Goal: Task Accomplishment & Management: Use online tool/utility

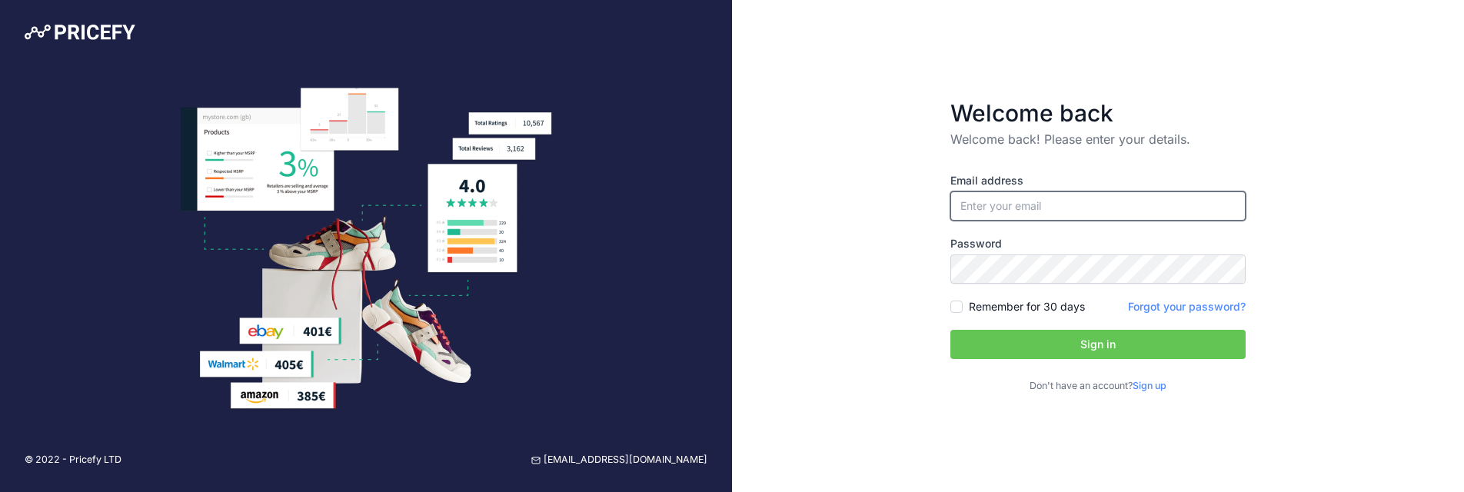
click at [1086, 205] on input "email" at bounding box center [1097, 205] width 295 height 29
type input "[EMAIL_ADDRESS][DOMAIN_NAME]"
click at [1059, 354] on button "Sign in" at bounding box center [1097, 344] width 295 height 29
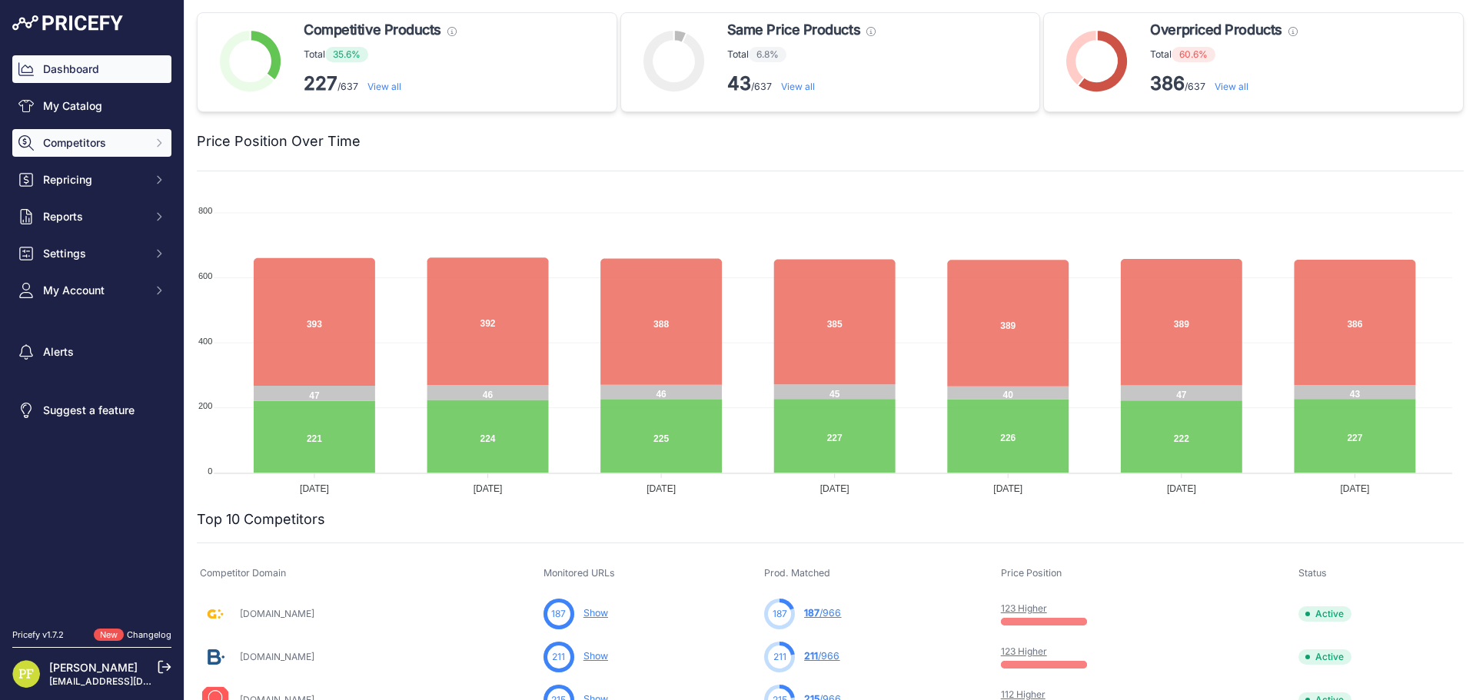
click at [88, 135] on button "Competitors" at bounding box center [91, 143] width 159 height 28
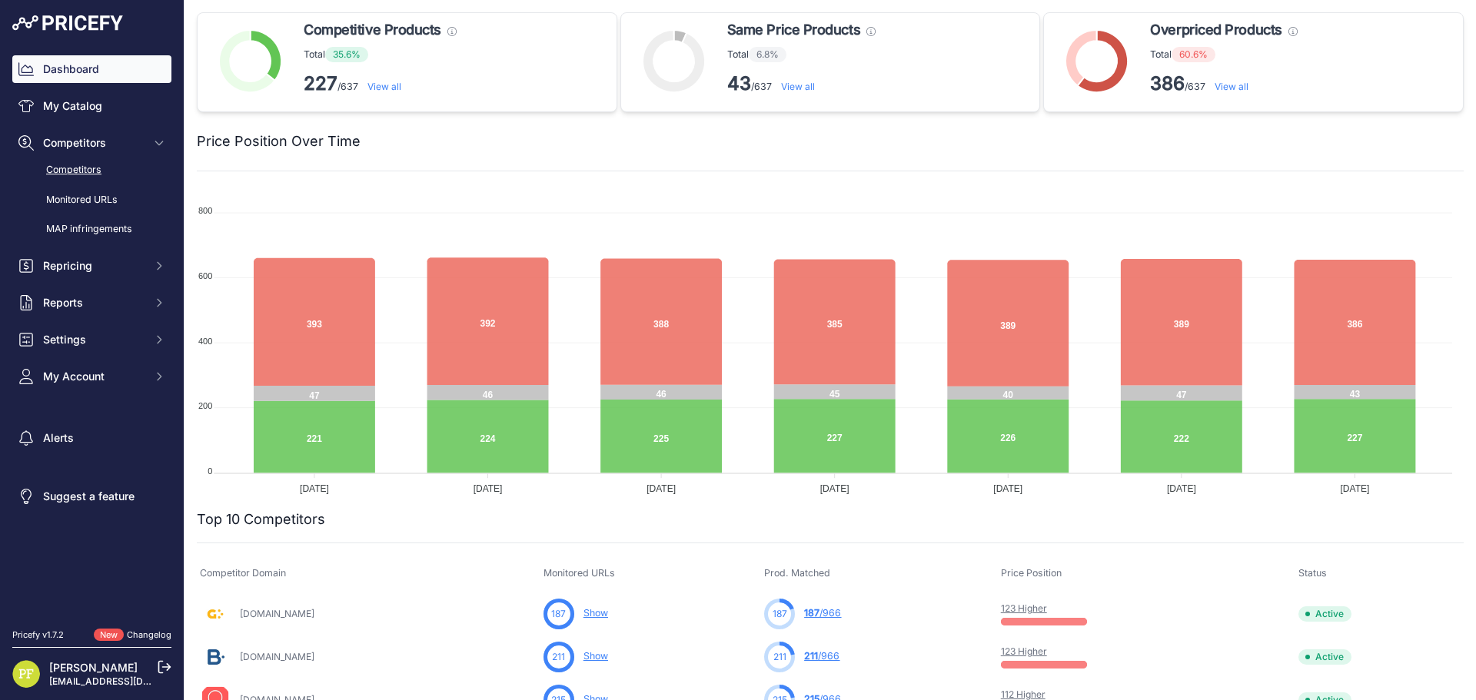
click at [95, 174] on link "Competitors" at bounding box center [91, 170] width 159 height 27
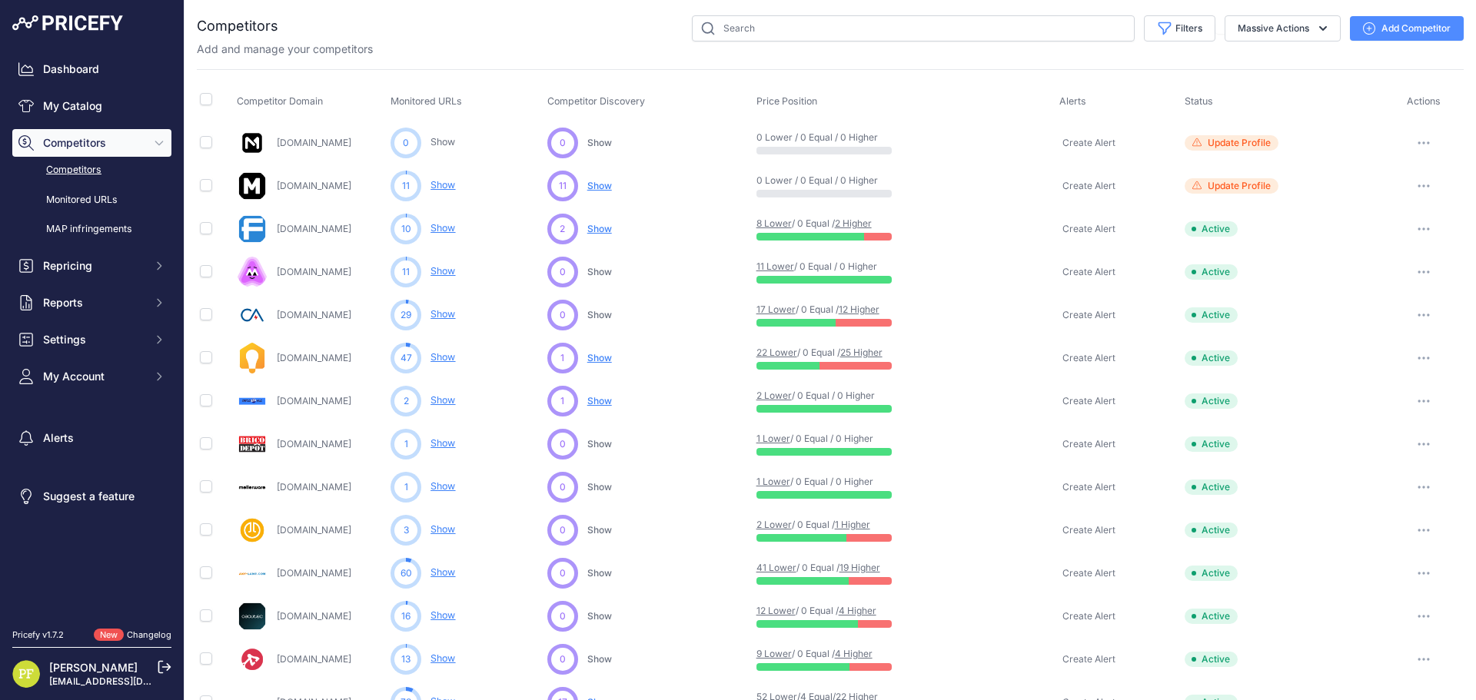
click at [613, 140] on div "0 ... Show No suggestions available yet for this competitor Discovering..." at bounding box center [648, 143] width 203 height 31
click at [601, 141] on span "Show" at bounding box center [599, 143] width 25 height 12
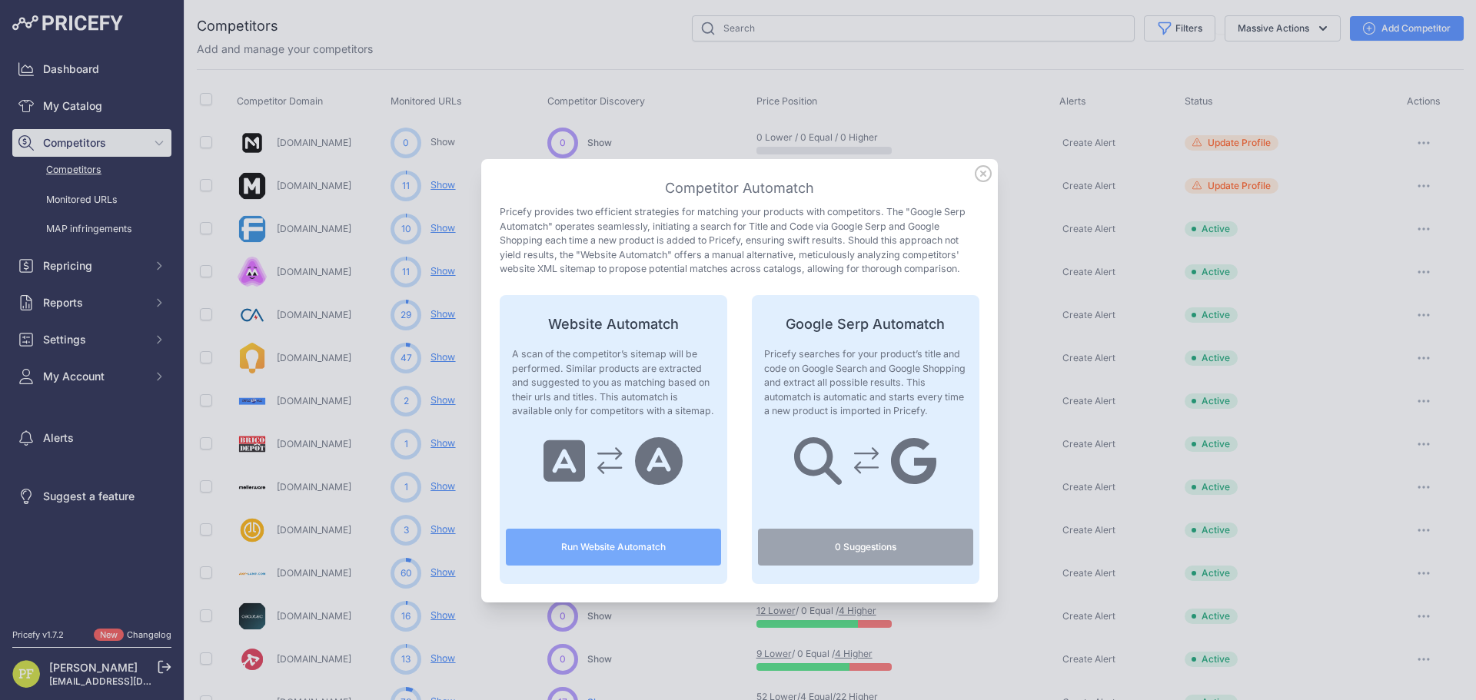
click at [625, 548] on button "Run Website Automatch" at bounding box center [613, 547] width 215 height 37
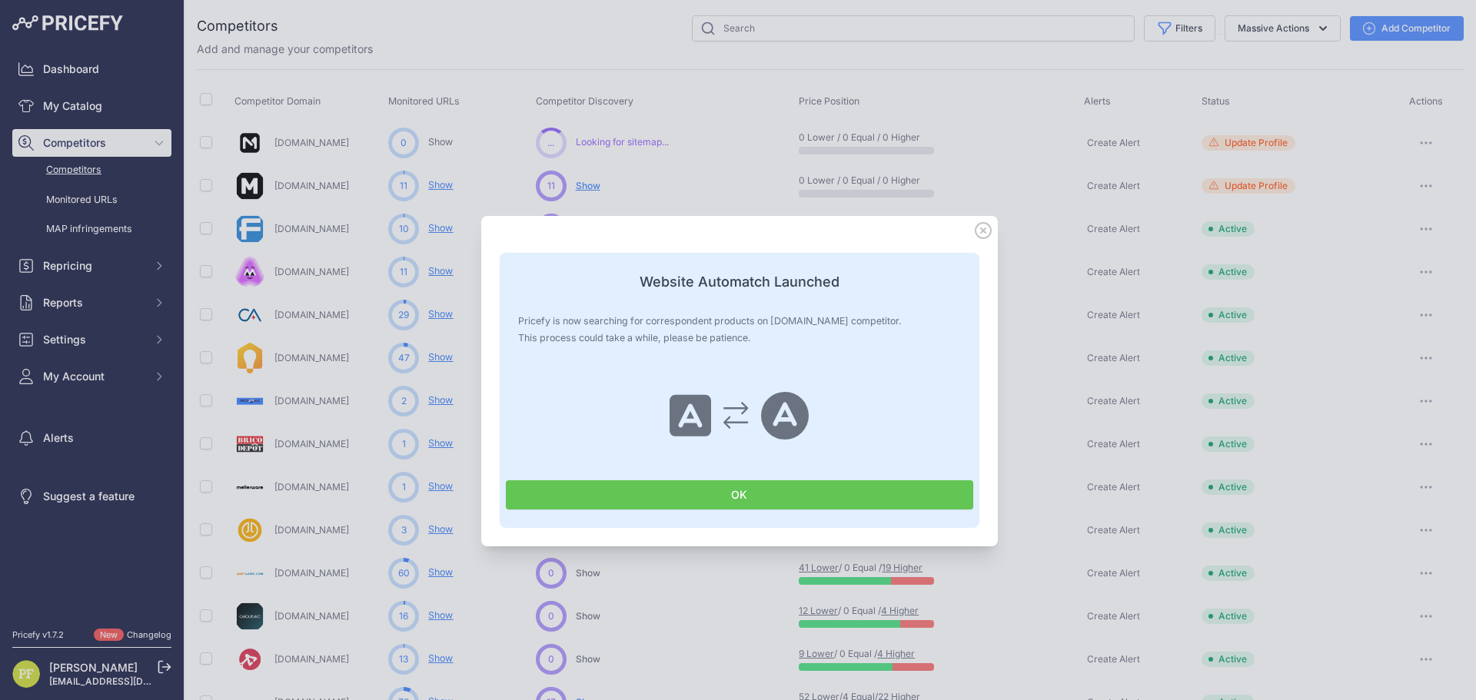
click at [705, 498] on button "OK" at bounding box center [740, 495] width 468 height 29
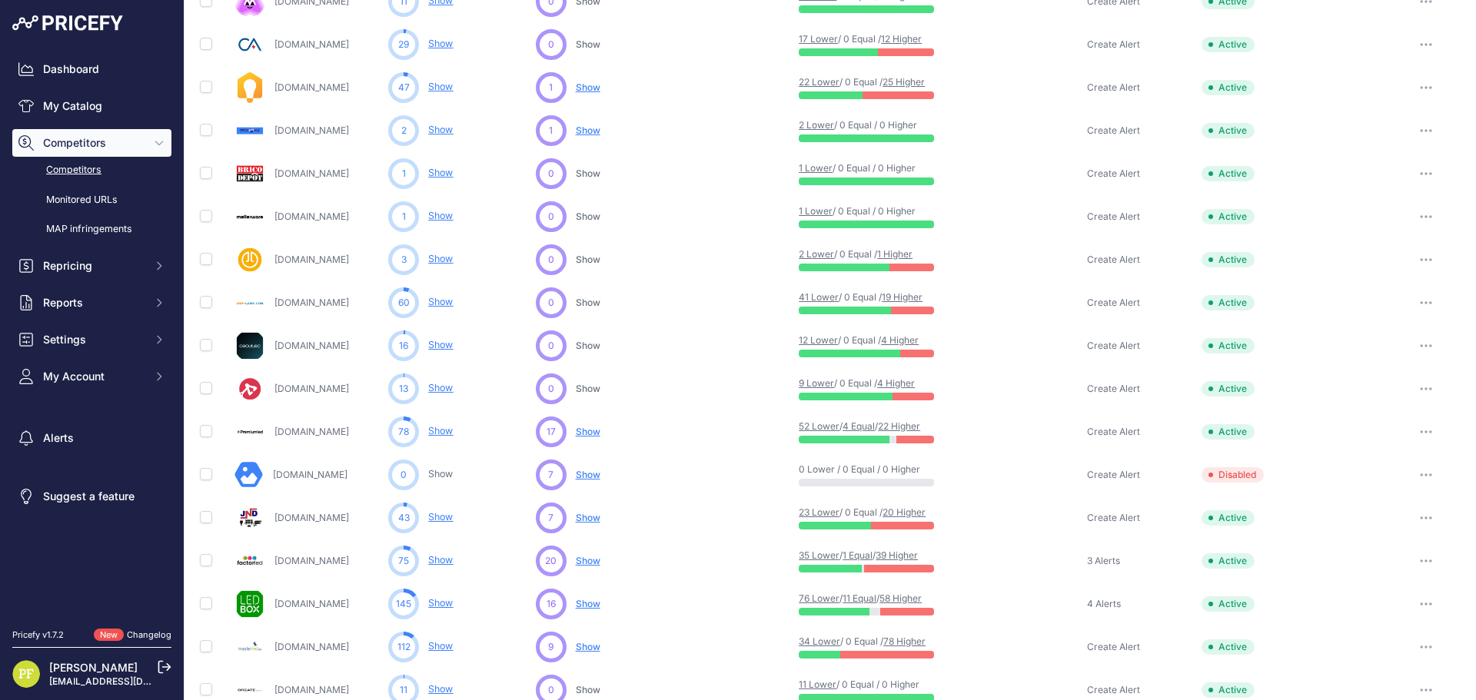
scroll to position [384, 0]
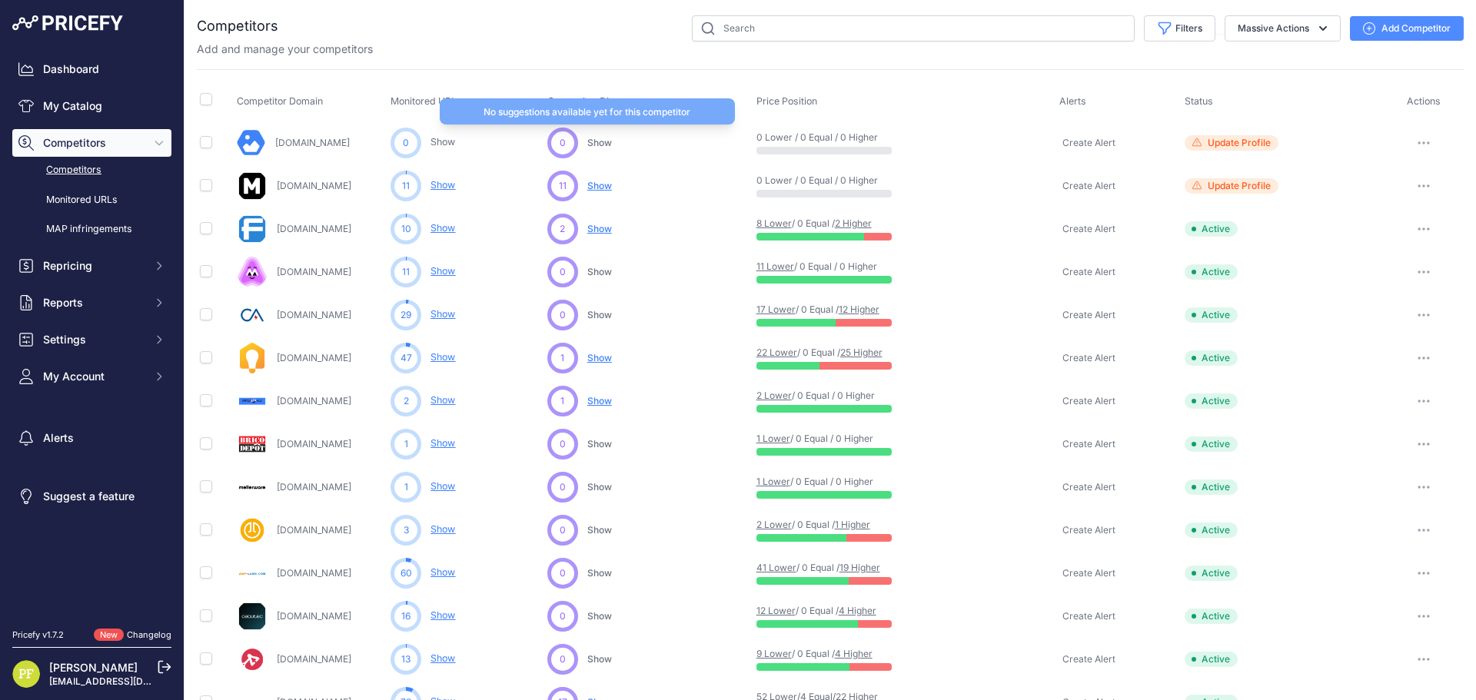
click at [603, 144] on span "Show" at bounding box center [599, 143] width 25 height 12
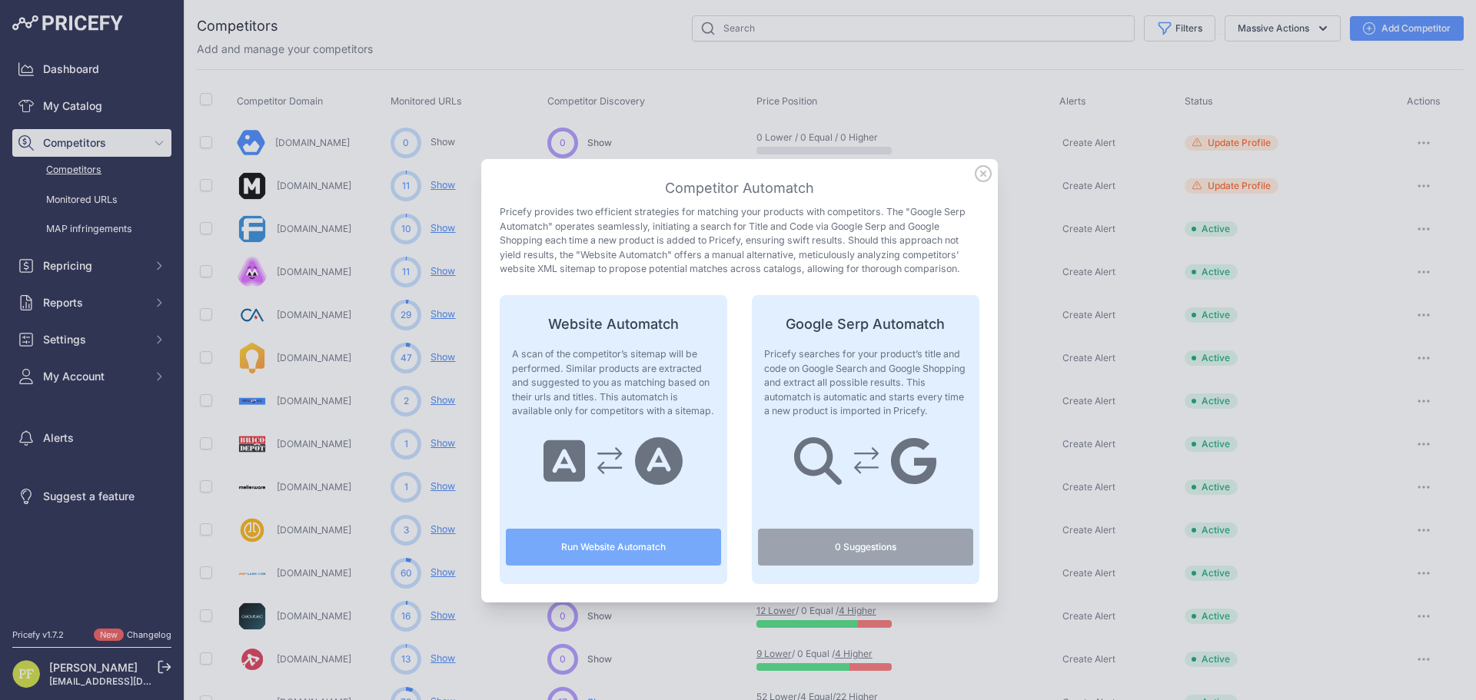
click at [632, 541] on button "Run Website Automatch" at bounding box center [613, 547] width 215 height 37
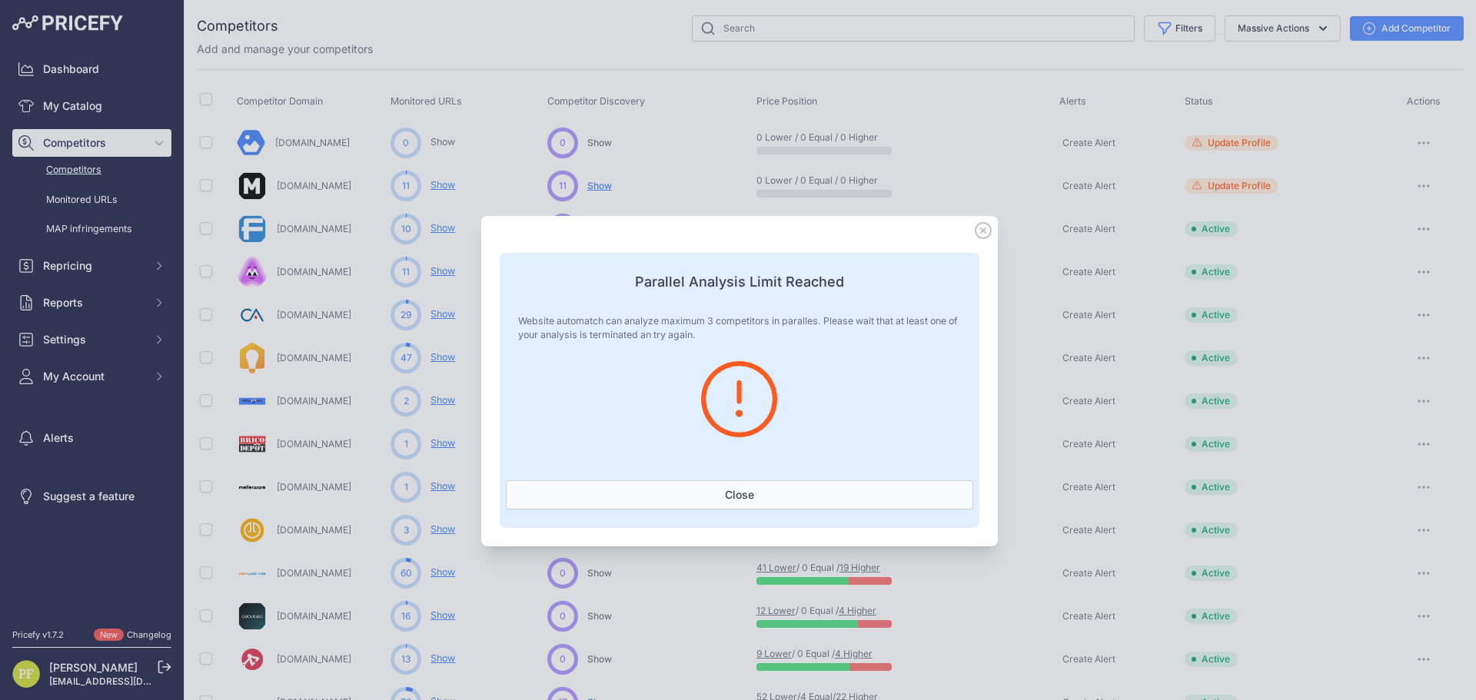
click at [720, 487] on button "Close" at bounding box center [740, 495] width 468 height 29
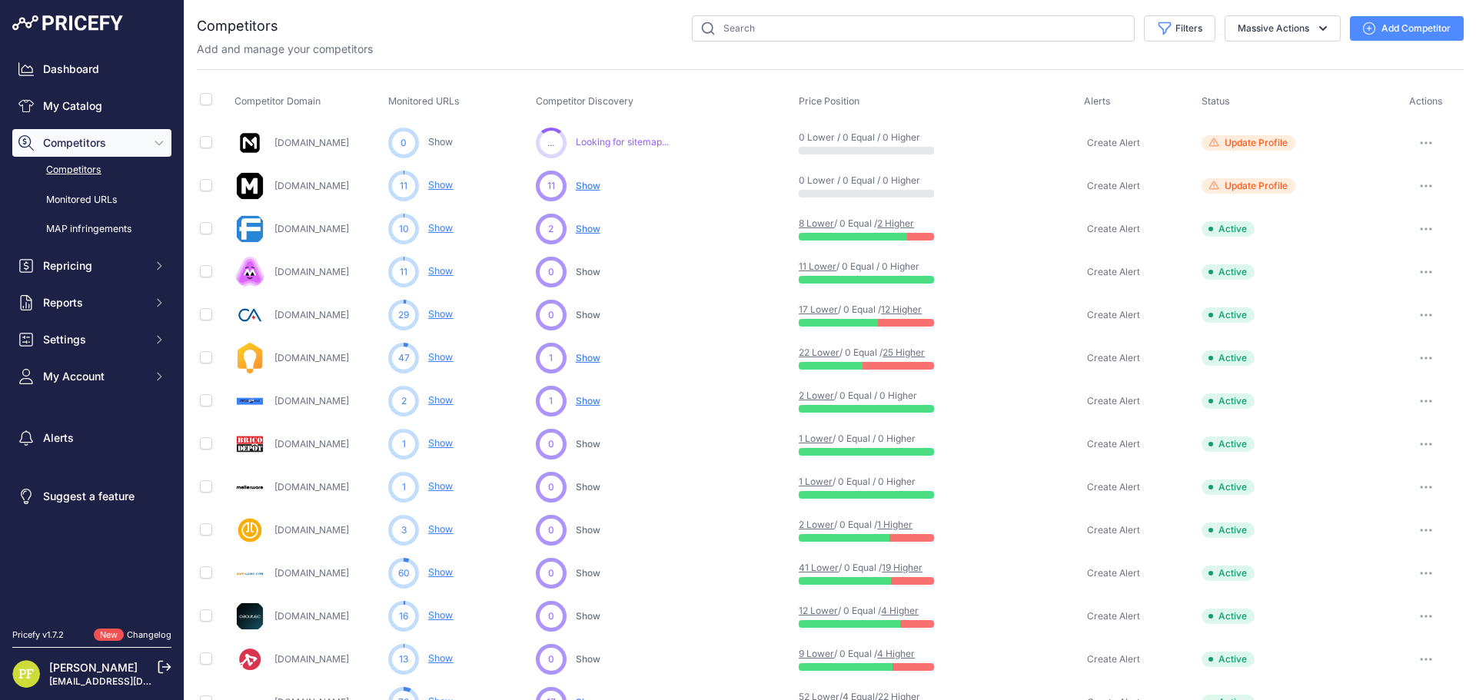
click at [595, 141] on span "Looking for sitemap..." at bounding box center [622, 142] width 93 height 12
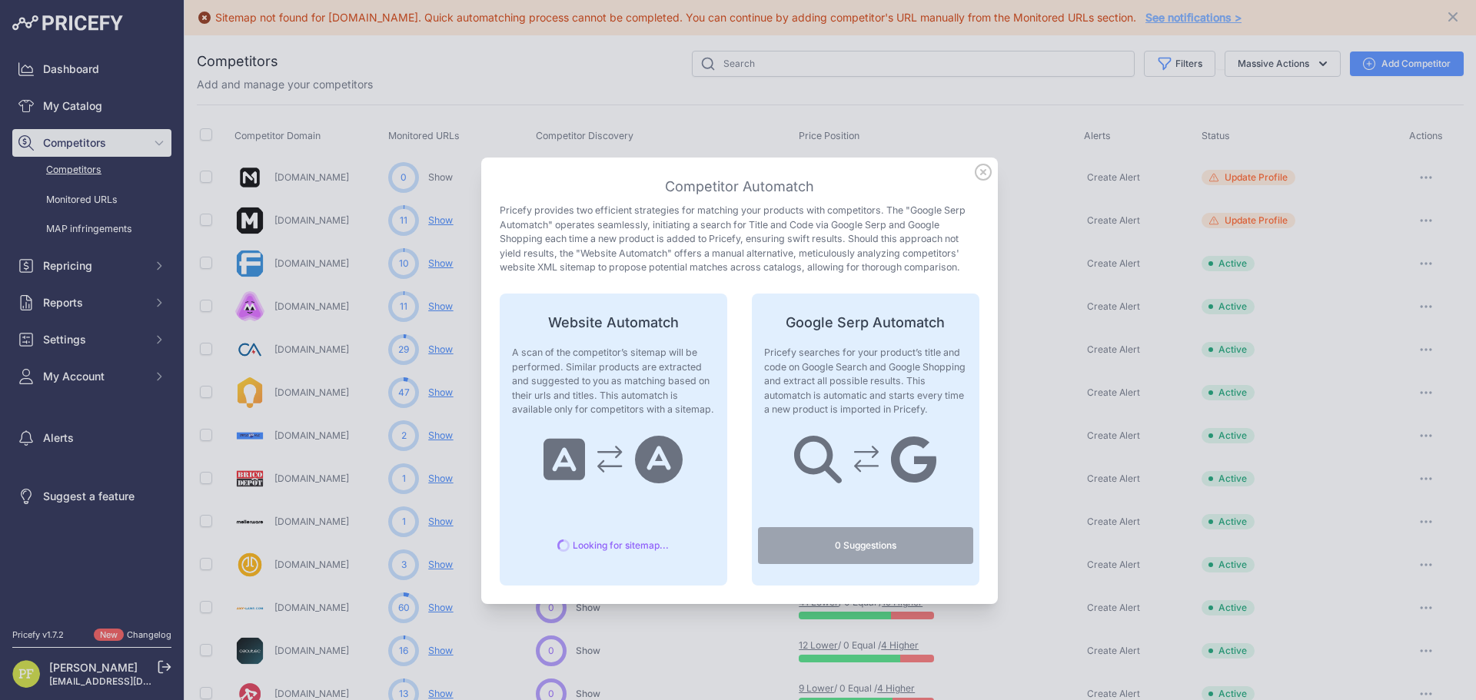
click at [980, 171] on icon at bounding box center [983, 172] width 17 height 17
